Goal: Task Accomplishment & Management: Manage account settings

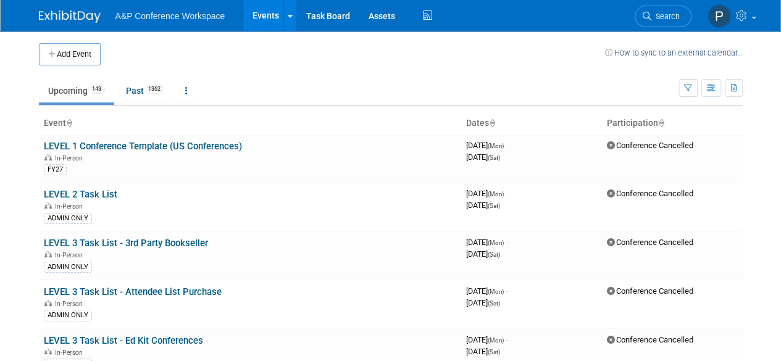
scroll to position [6261, 0]
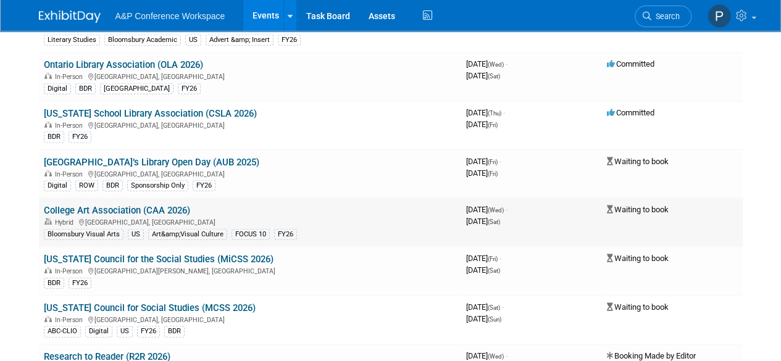
click at [180, 205] on link "College Art Association (CAA 2026)" at bounding box center [117, 210] width 146 height 11
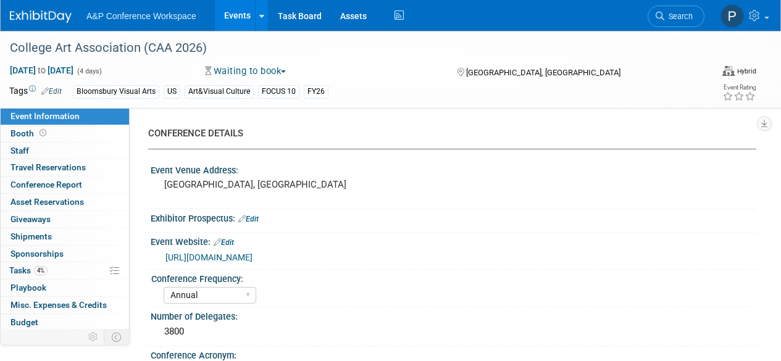
select select "Annual"
select select "Level 1"
select select "In-Person Booth"
select select "Art & Visual Culture"
select select "Bloomsbury Visual Arts"
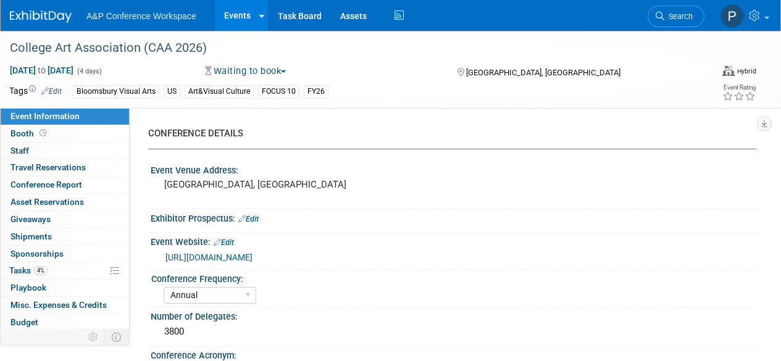
select select "Anne Weston"
select select "Carrlee Craig"
select select "Jack Solloway"
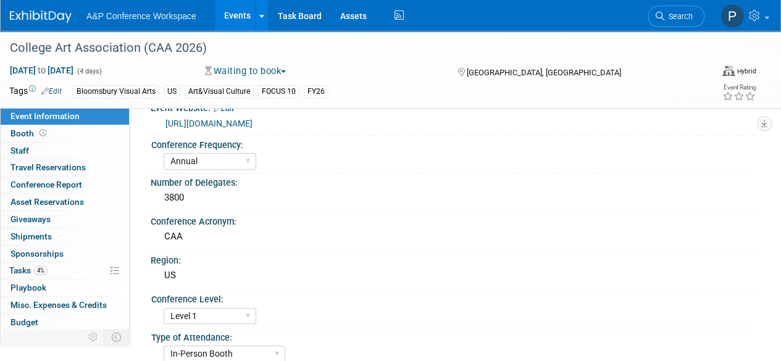
scroll to position [133, 0]
click at [192, 201] on div "3800" at bounding box center [453, 198] width 587 height 19
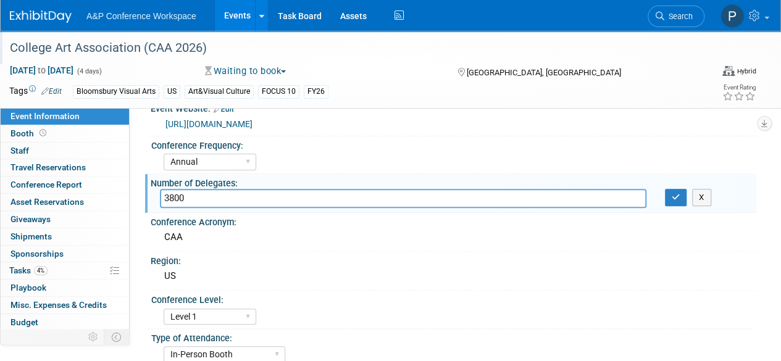
click at [587, 46] on div "College Art Association (CAA 2026)" at bounding box center [349, 48] width 687 height 22
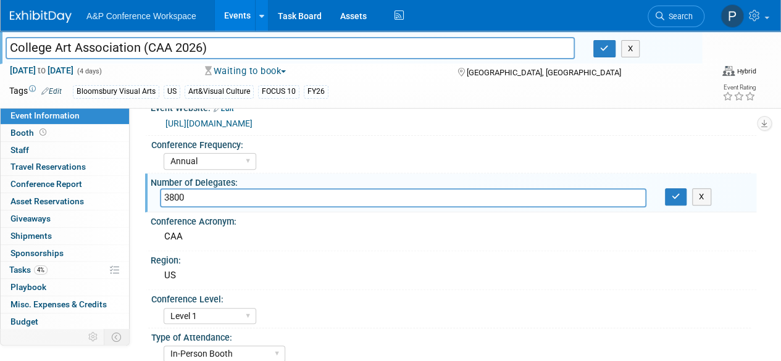
click at [623, 83] on div "Tags Edit Bloomsbury Visual Arts US Art&Visual Culture FOCUS 10 FY26" at bounding box center [318, 92] width 619 height 19
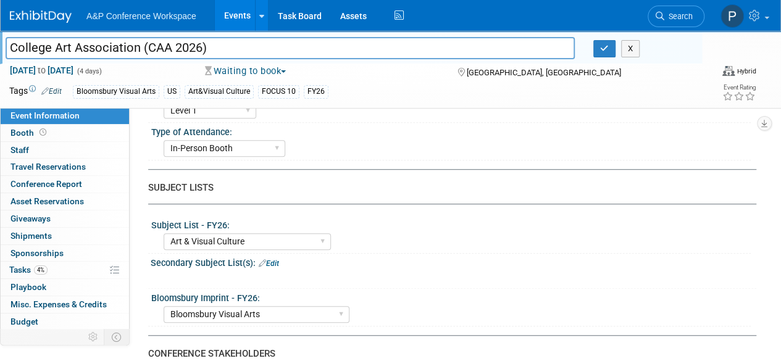
scroll to position [342, 0]
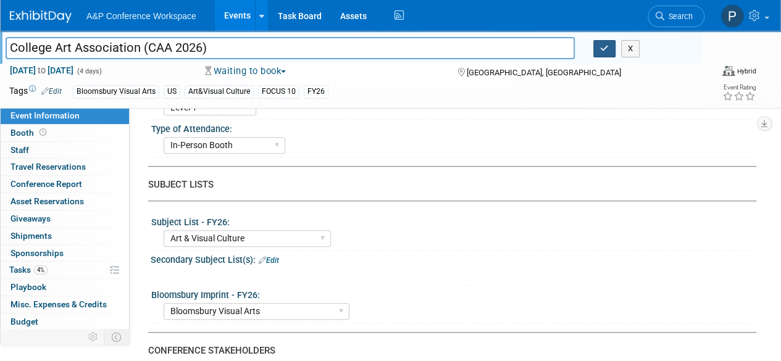
click at [599, 54] on button "button" at bounding box center [604, 48] width 22 height 17
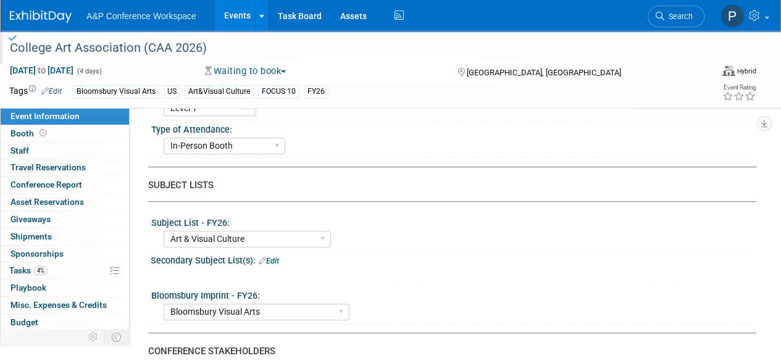
scroll to position [0, 0]
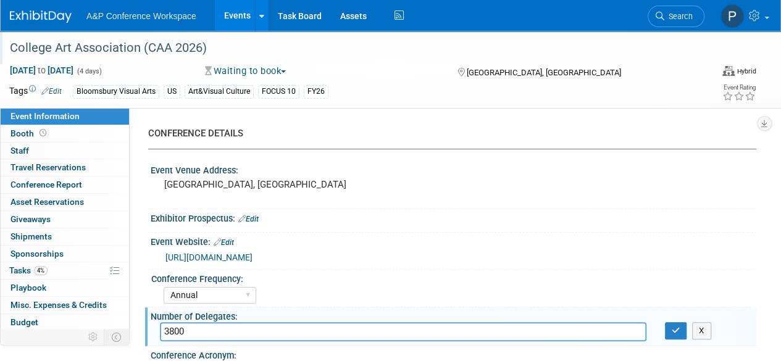
click at [612, 77] on div "[GEOGRAPHIC_DATA], [GEOGRAPHIC_DATA]" at bounding box center [542, 71] width 173 height 15
click at [607, 129] on div "CONFERENCE DETAILS" at bounding box center [447, 133] width 599 height 13
click at [582, 45] on div "College Art Association (CAA 2026)" at bounding box center [349, 48] width 687 height 22
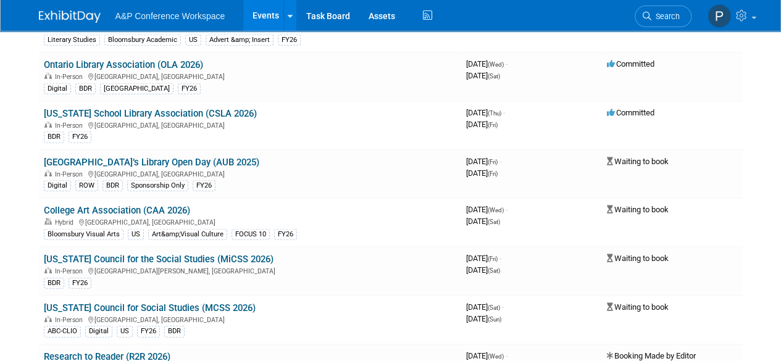
scroll to position [4912, 0]
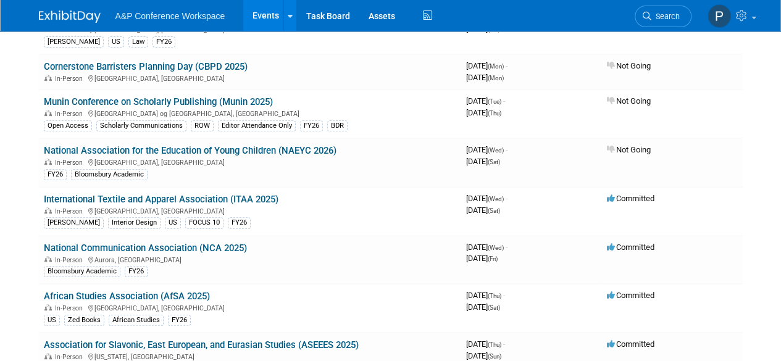
click at [223, 194] on link "International Textile and Apparel Association (ITAA 2025)" at bounding box center [161, 199] width 235 height 11
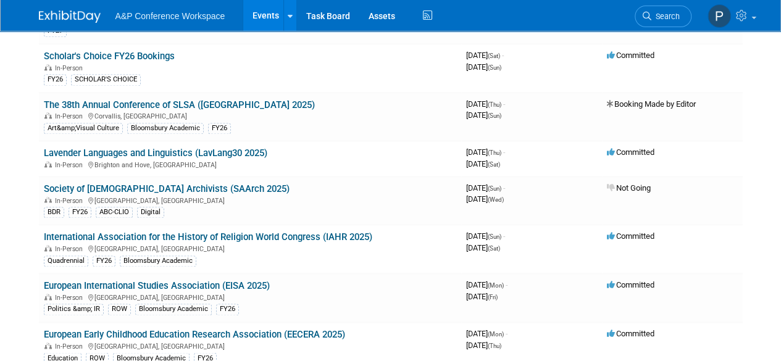
scroll to position [3756, 0]
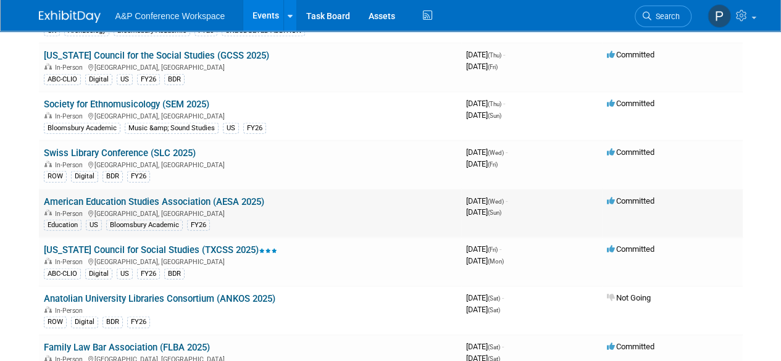
click at [238, 196] on link "American Education Studies Association (AESA 2025)" at bounding box center [154, 201] width 220 height 11
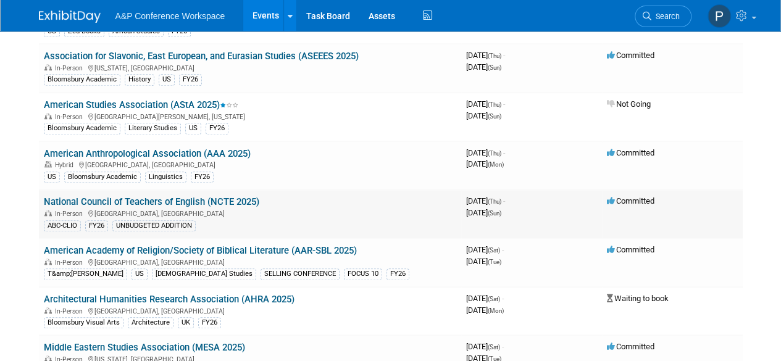
click at [182, 196] on link "National Council of Teachers of English (NCTE 2025)" at bounding box center [151, 201] width 215 height 11
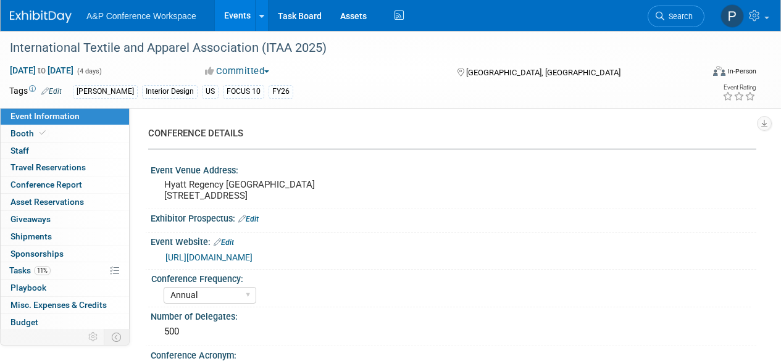
select select "Annual"
select select "Level 1"
select select "In-Person Booth"
select select "Fashion"
select select "[PERSON_NAME] Books"
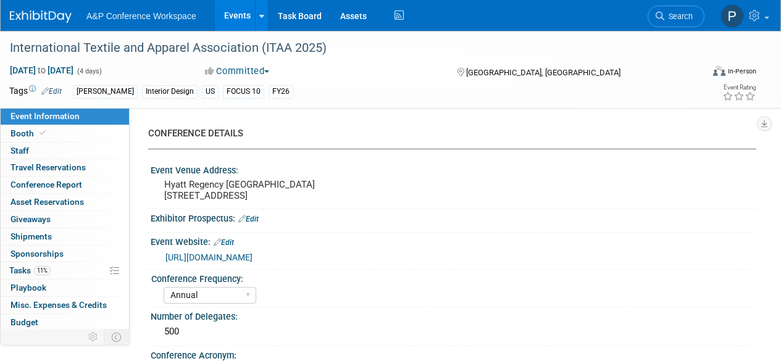
select select "[PERSON_NAME]"
select select "Brand/Subject Presence​"
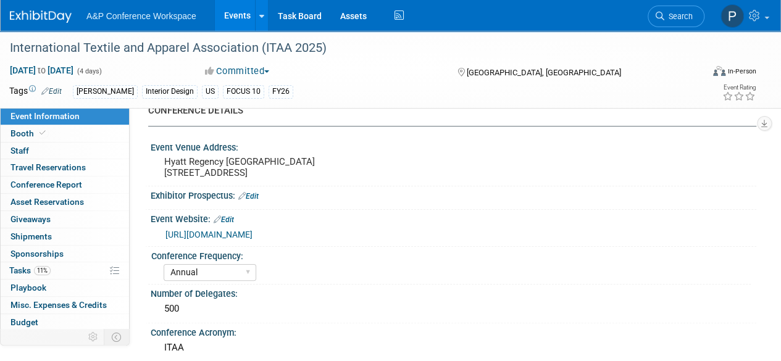
scroll to position [28, 0]
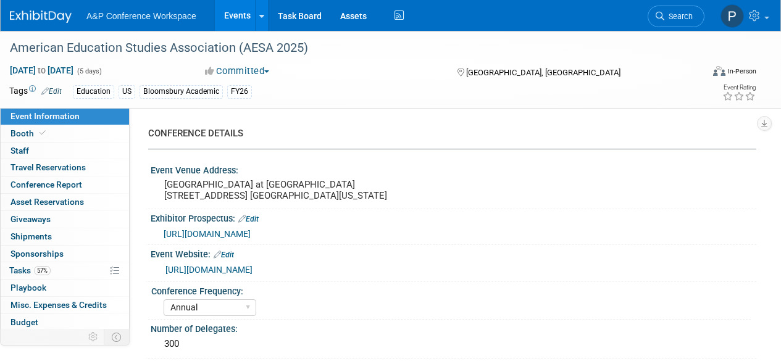
select select "Annual"
select select "Level 3"
select select "Sponsorship"
select select "Education"
select select "Bloomsbury Academic"
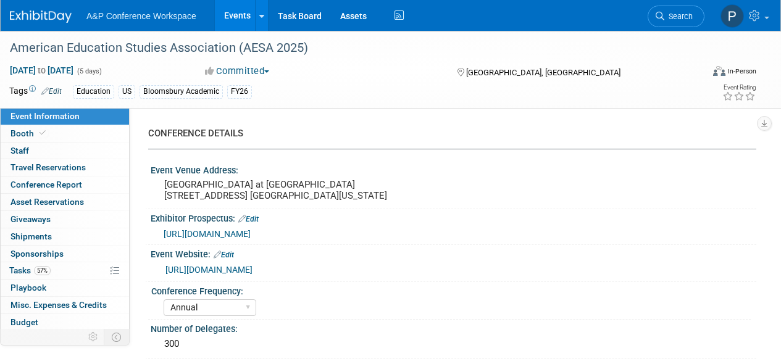
select select "[PERSON_NAME]"
select select "Brand/Subject Presence​"
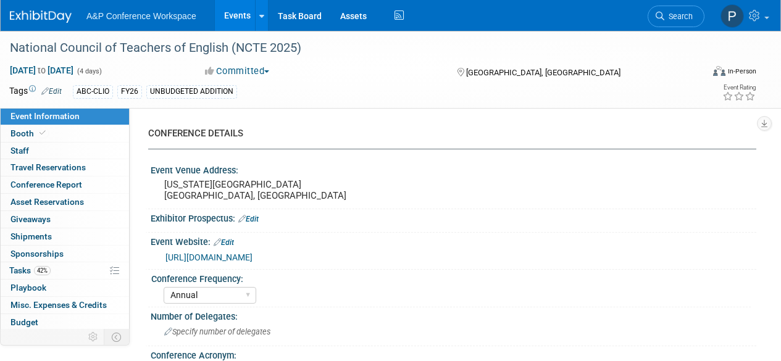
select select "Annual"
select select "Level 2"
select select "In-Person Booth"
select select "Schools"
select select "Bloomsbury Digital Resources"
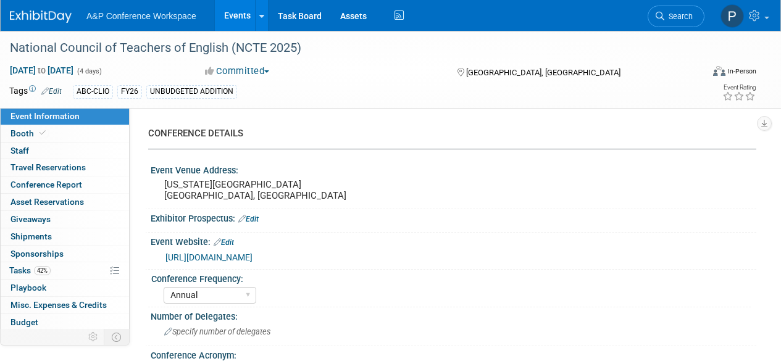
select select "[PERSON_NAME]"
select select "Brand/Subject Presence​"
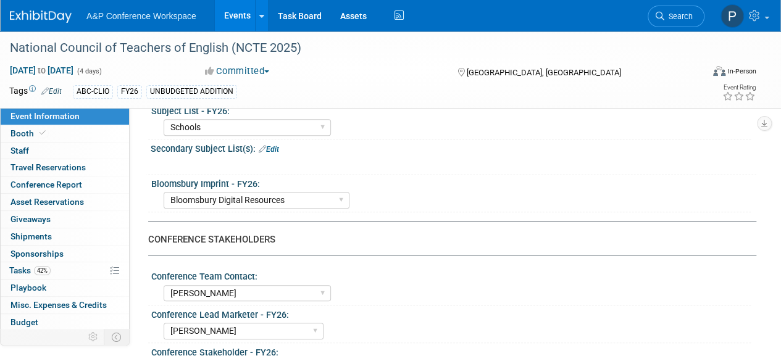
scroll to position [453, 0]
